Goal: Task Accomplishment & Management: Manage account settings

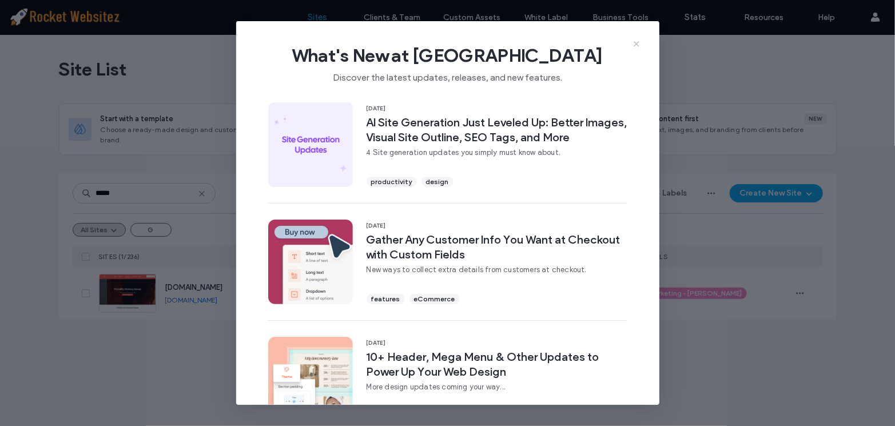
click at [633, 43] on icon at bounding box center [636, 43] width 9 height 9
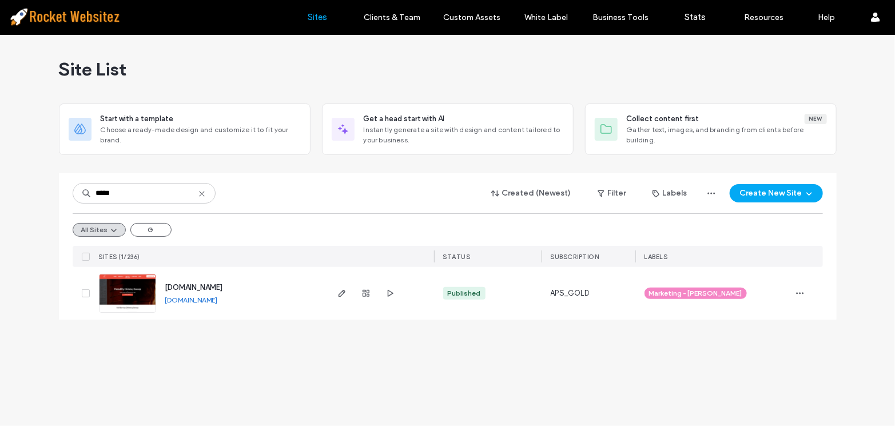
click at [78, 289] on div at bounding box center [84, 293] width 22 height 53
click at [83, 295] on span at bounding box center [86, 293] width 8 height 8
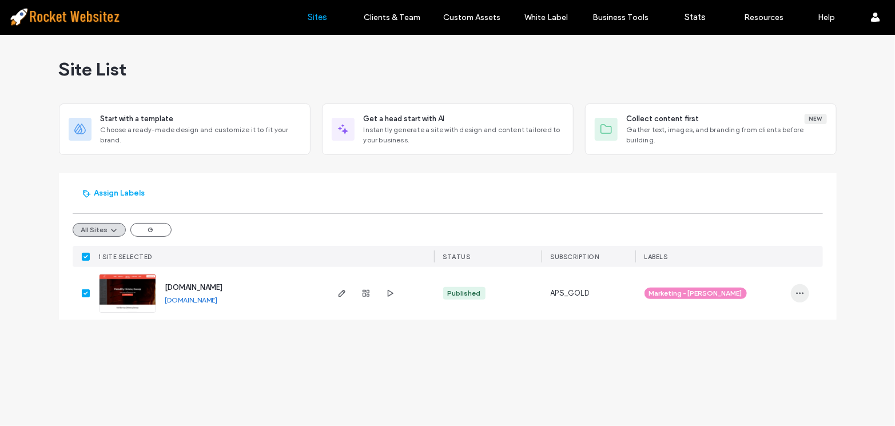
click at [792, 294] on span "button" at bounding box center [800, 293] width 18 height 18
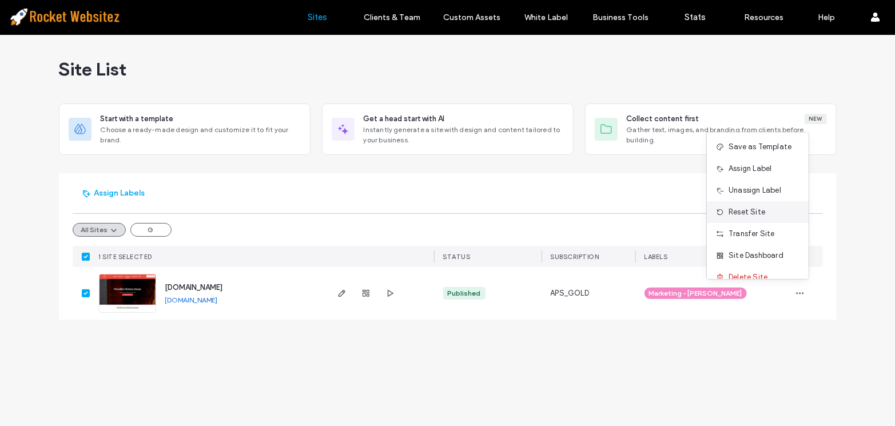
scroll to position [36, 0]
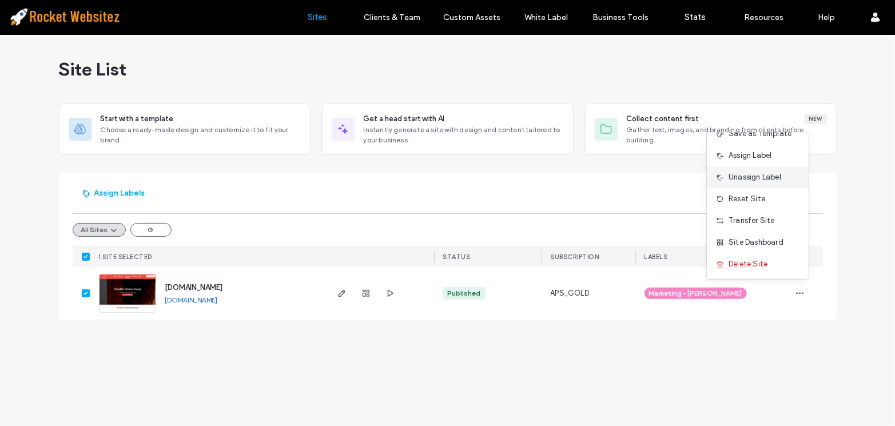
click at [757, 175] on span "Unassign Label" at bounding box center [754, 177] width 53 height 11
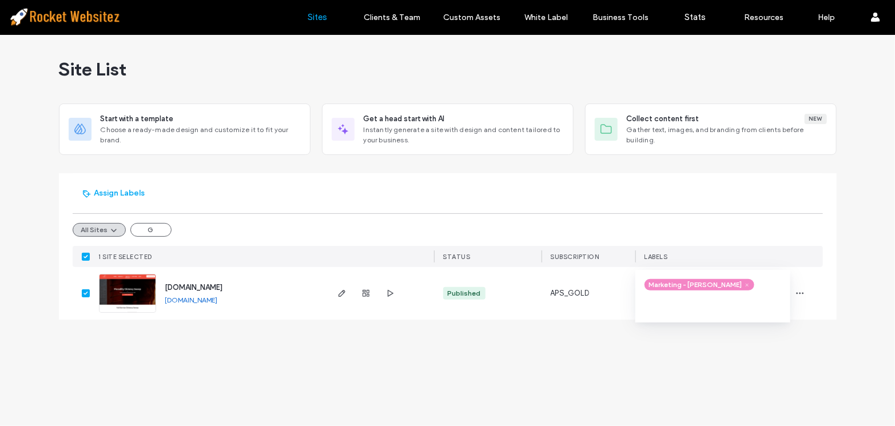
click at [811, 295] on div at bounding box center [807, 293] width 32 height 53
click at [801, 297] on icon "button" at bounding box center [799, 293] width 9 height 9
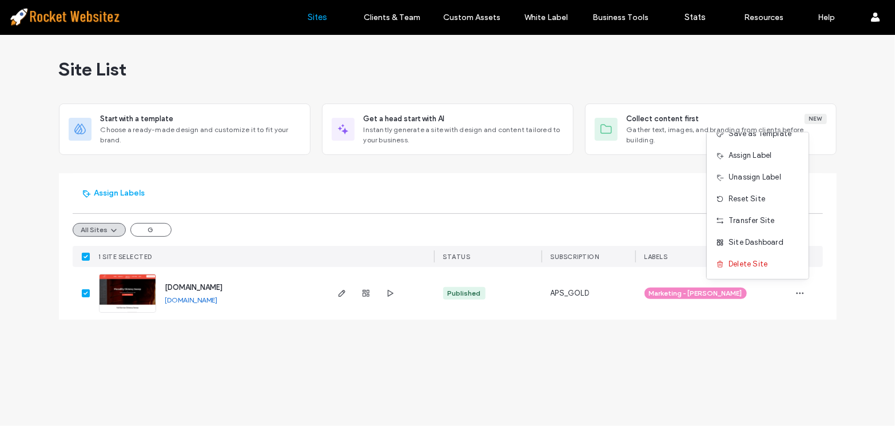
click at [189, 286] on span "www.piccadillychimney.com" at bounding box center [194, 287] width 58 height 9
